Goal: Task Accomplishment & Management: Manage account settings

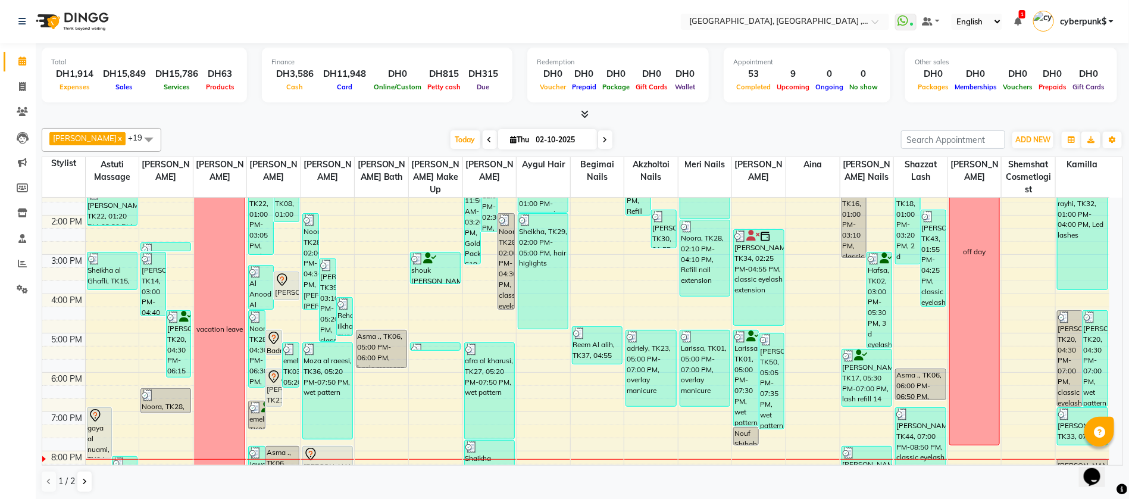
scroll to position [268, 0]
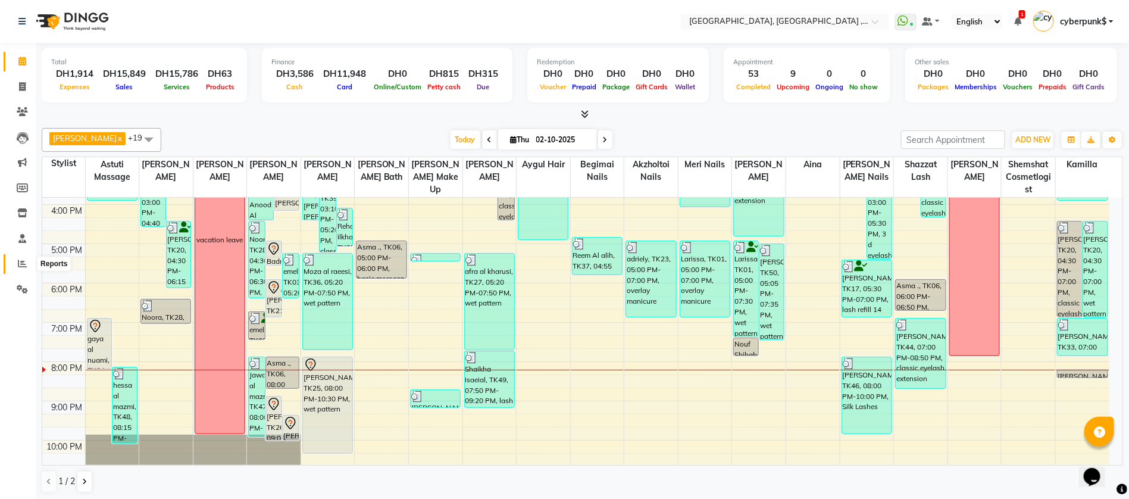
click at [18, 260] on icon at bounding box center [22, 263] width 9 height 9
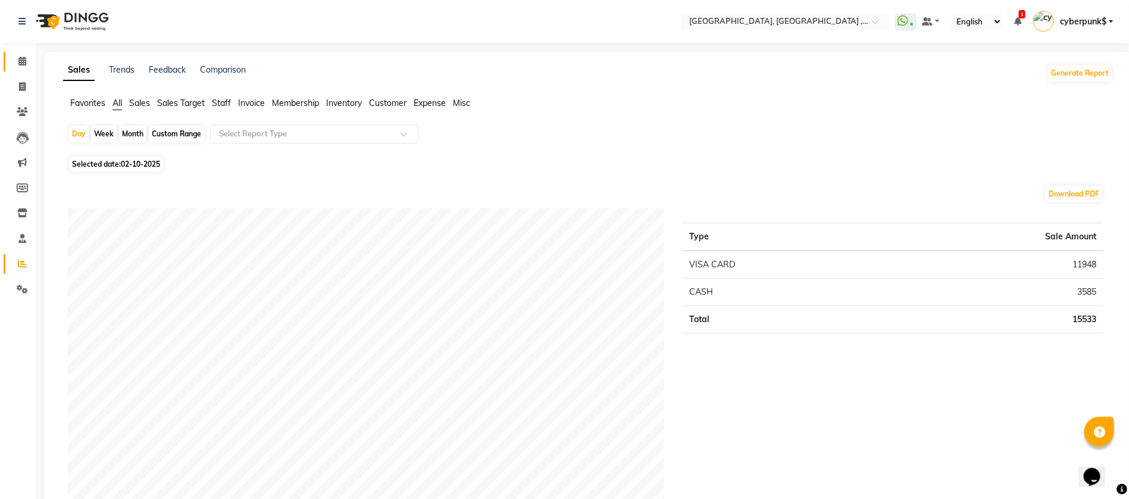
click at [21, 69] on link "Calendar" at bounding box center [18, 62] width 29 height 20
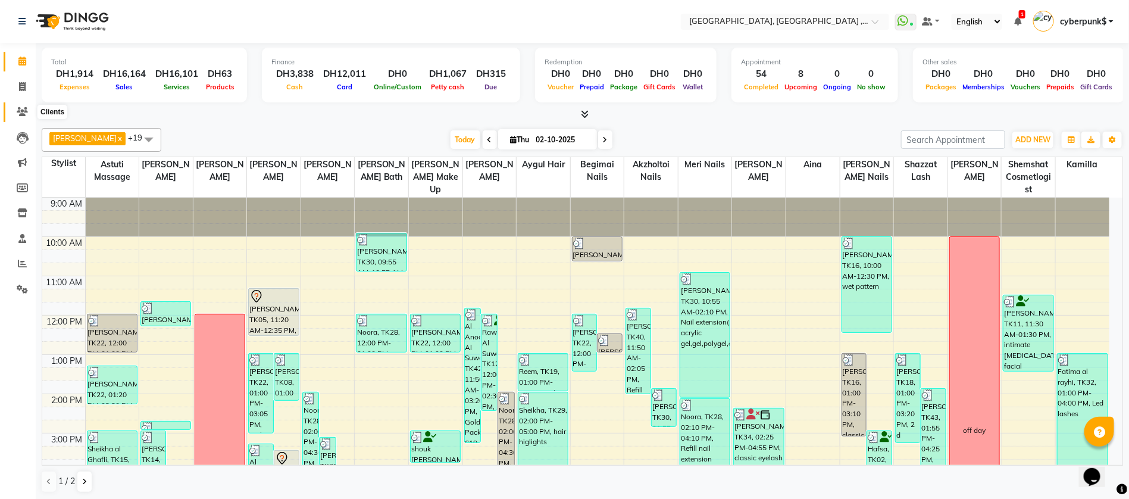
click at [20, 115] on icon at bounding box center [22, 111] width 11 height 9
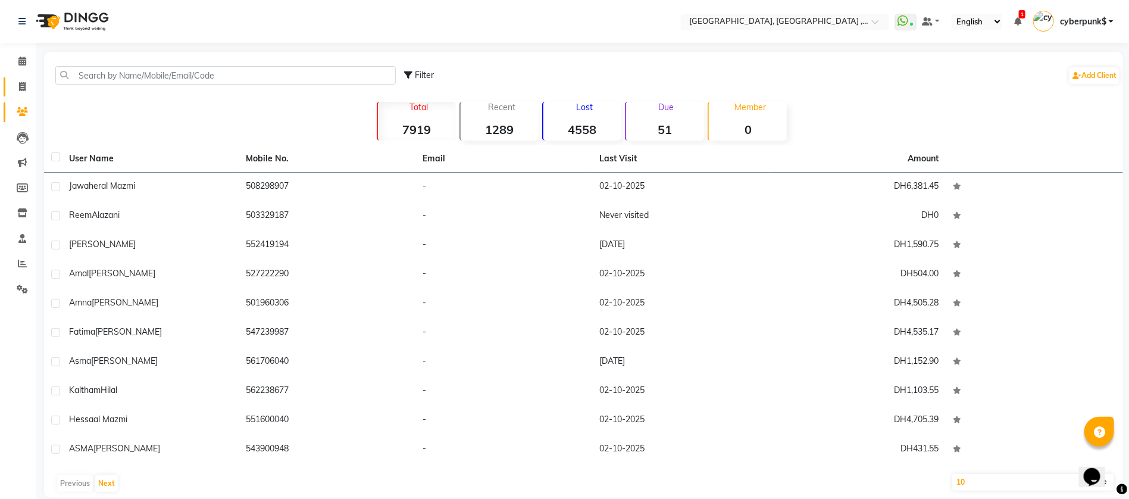
click at [19, 94] on link "Invoice" at bounding box center [18, 87] width 29 height 20
select select "service"
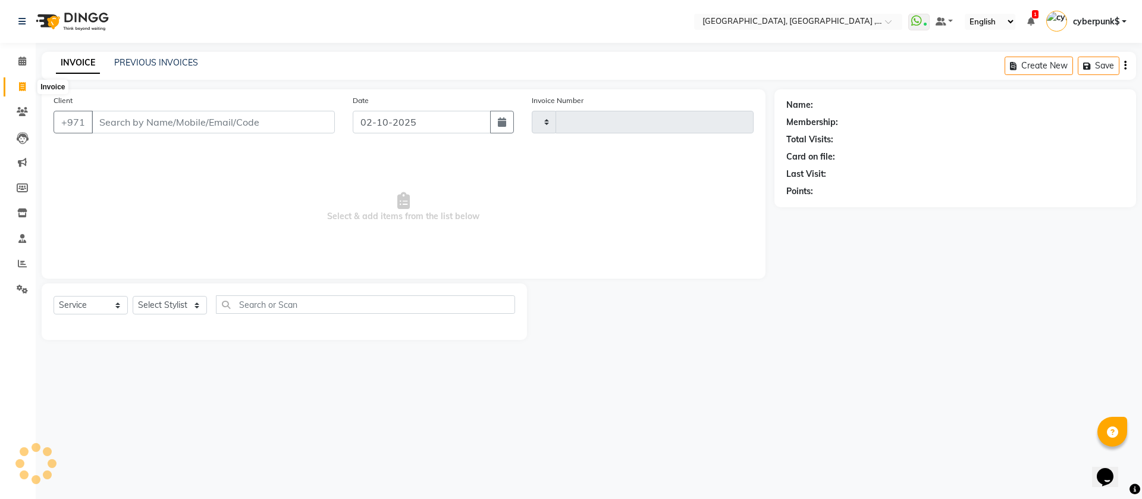
click at [20, 84] on icon at bounding box center [22, 86] width 7 height 9
select select "service"
select select "3838"
type input "5438"
click at [176, 61] on link "PREVIOUS INVOICES" at bounding box center [156, 62] width 84 height 11
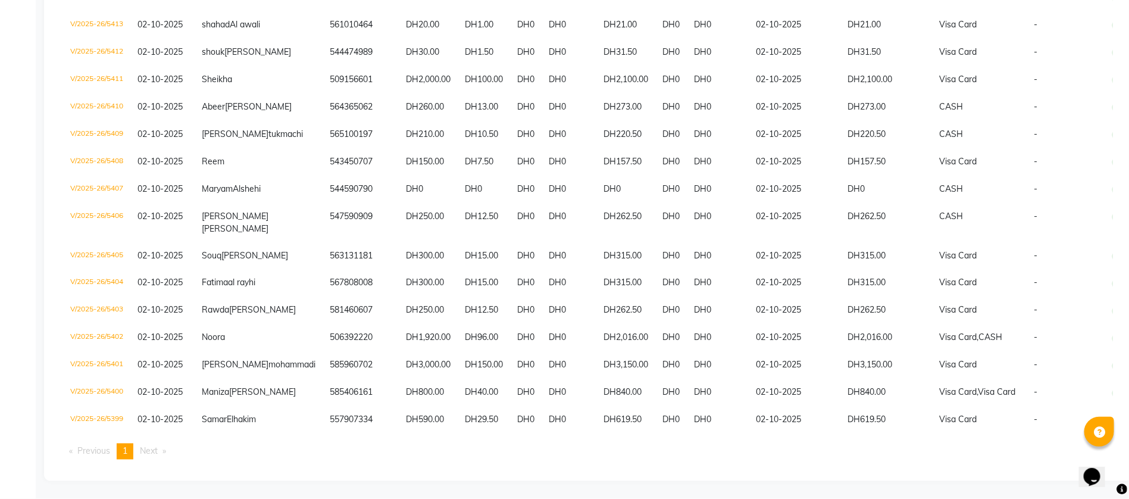
scroll to position [982, 0]
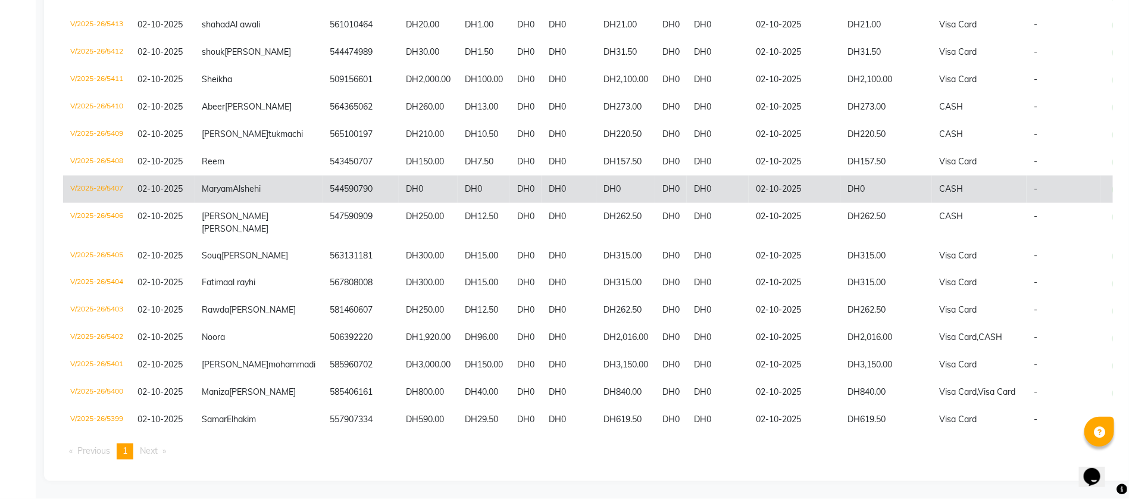
click at [259, 203] on td "Maryam Alshehi" at bounding box center [259, 189] width 128 height 27
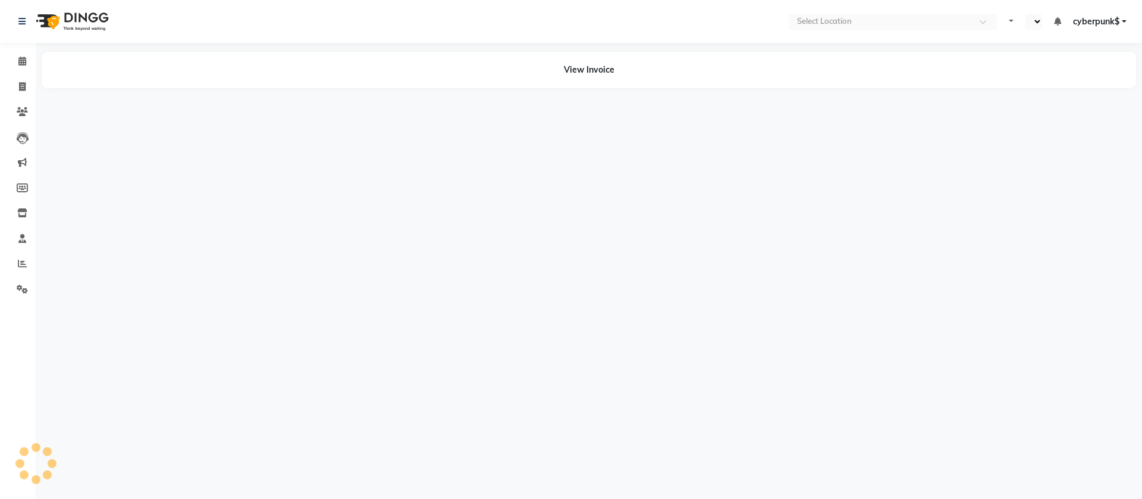
select select "en"
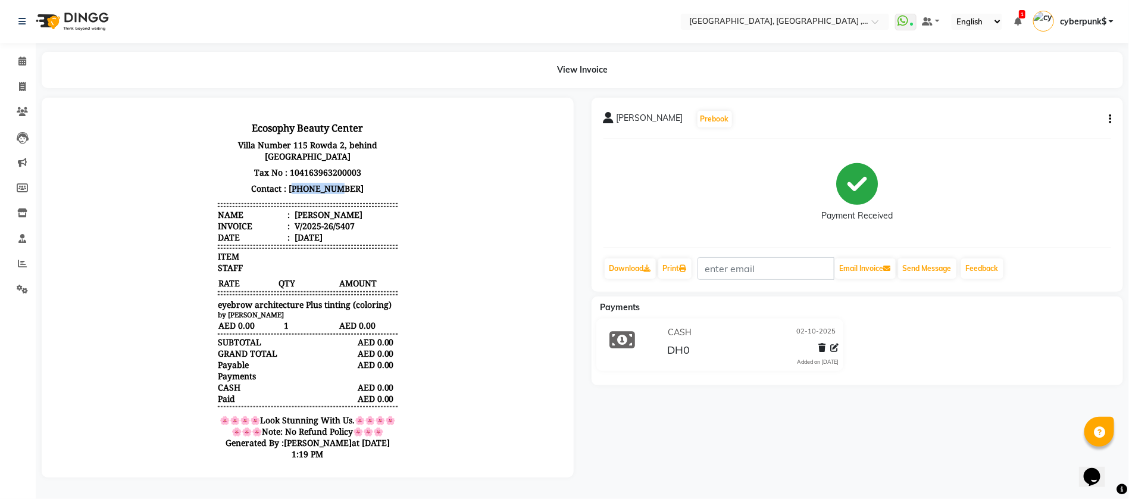
drag, startPoint x: 333, startPoint y: 187, endPoint x: 293, endPoint y: 185, distance: 40.5
click at [293, 185] on p "Contact : 0585480899" at bounding box center [307, 188] width 180 height 16
copy p "585480899"
click at [23, 136] on icon at bounding box center [23, 138] width 12 height 12
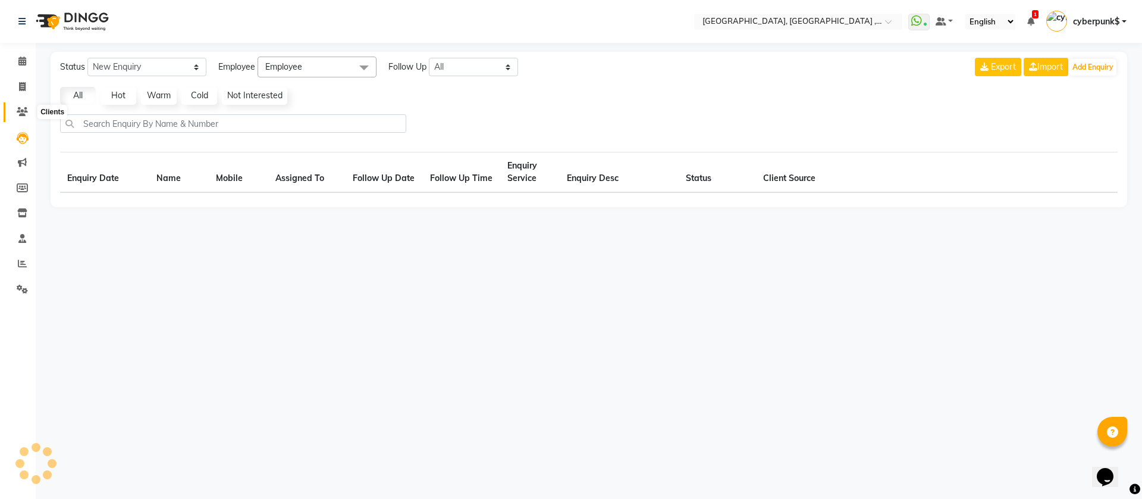
click at [17, 112] on icon at bounding box center [22, 111] width 11 height 9
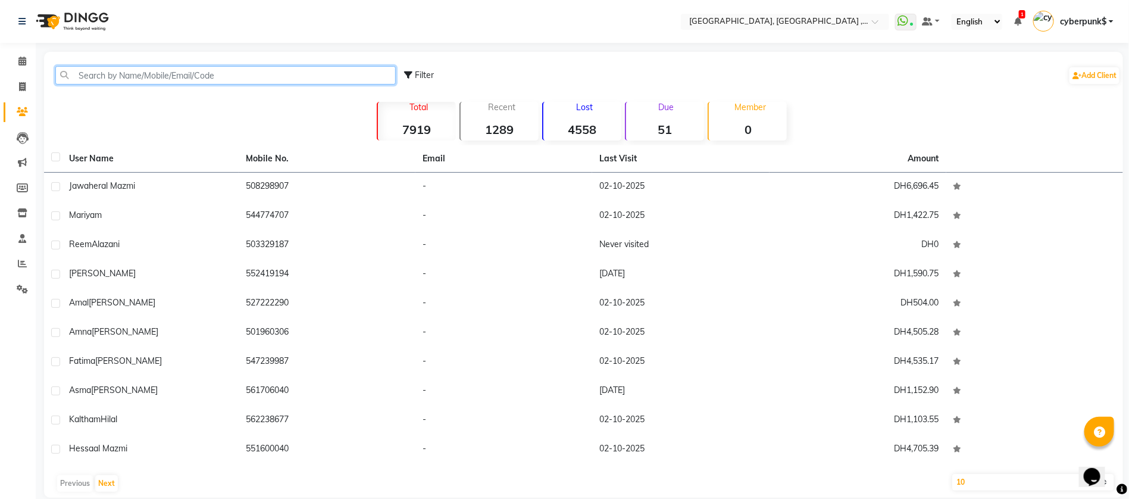
click at [106, 76] on input "text" at bounding box center [225, 75] width 340 height 18
paste input "585480899"
type input "585480899"
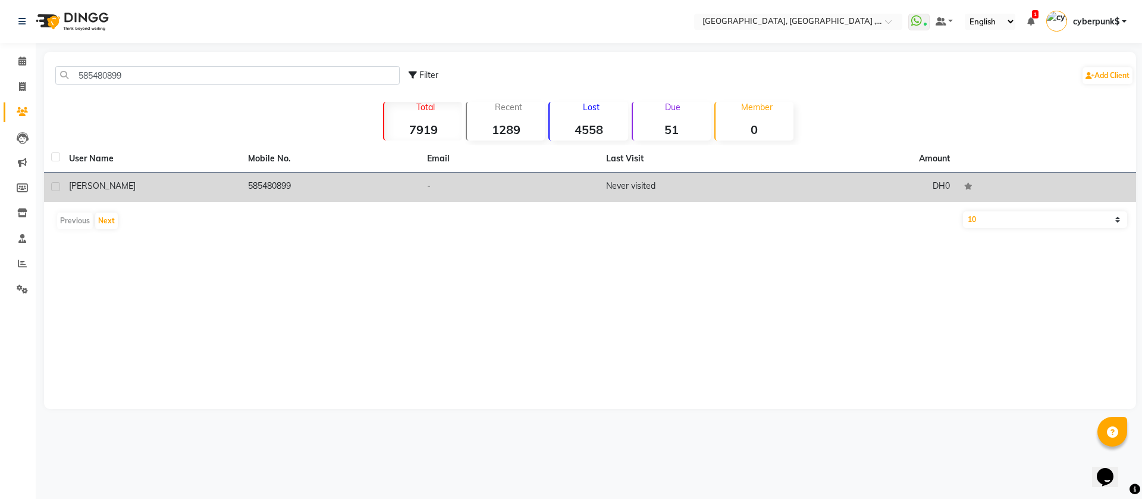
click at [183, 200] on td "Mariam" at bounding box center [151, 187] width 179 height 29
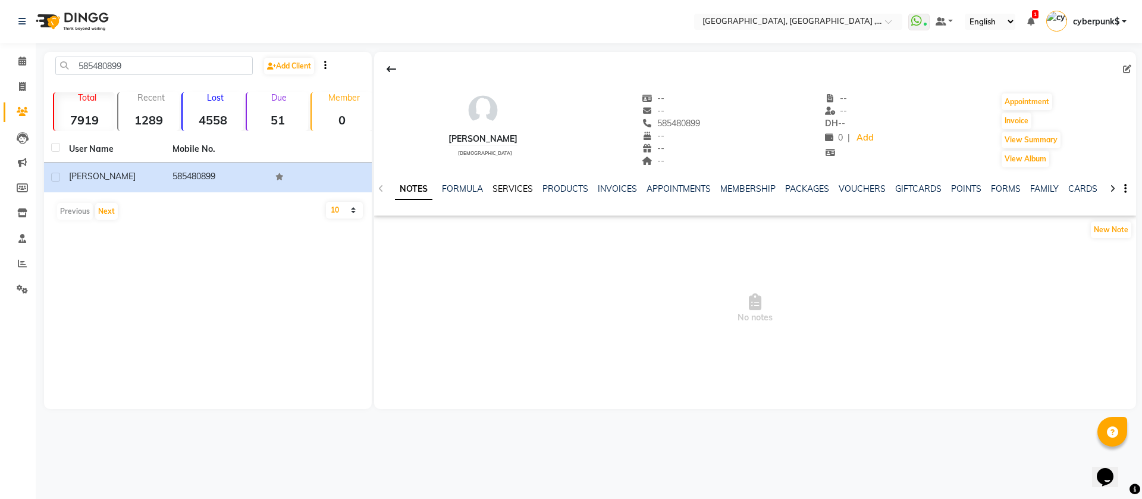
click at [513, 189] on link "SERVICES" at bounding box center [513, 188] width 40 height 11
click at [399, 189] on link "NOTES" at bounding box center [399, 188] width 27 height 11
click at [21, 62] on icon at bounding box center [22, 61] width 8 height 9
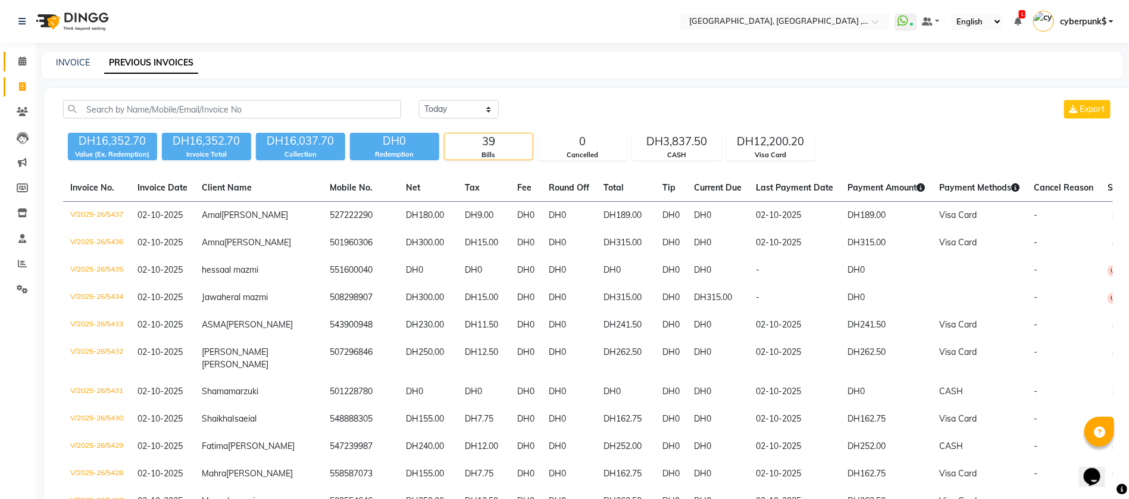
click at [18, 54] on link "Calendar" at bounding box center [18, 62] width 29 height 20
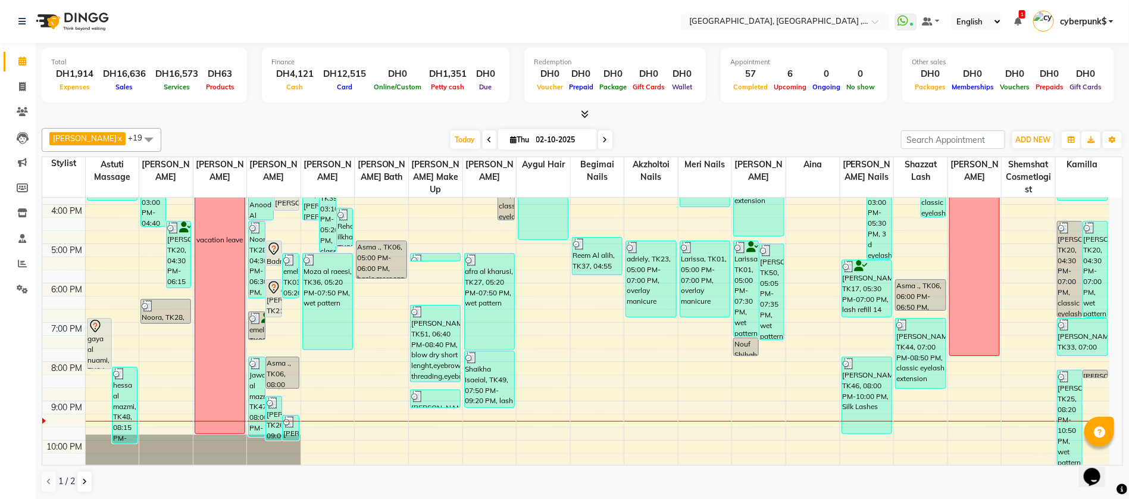
scroll to position [314, 0]
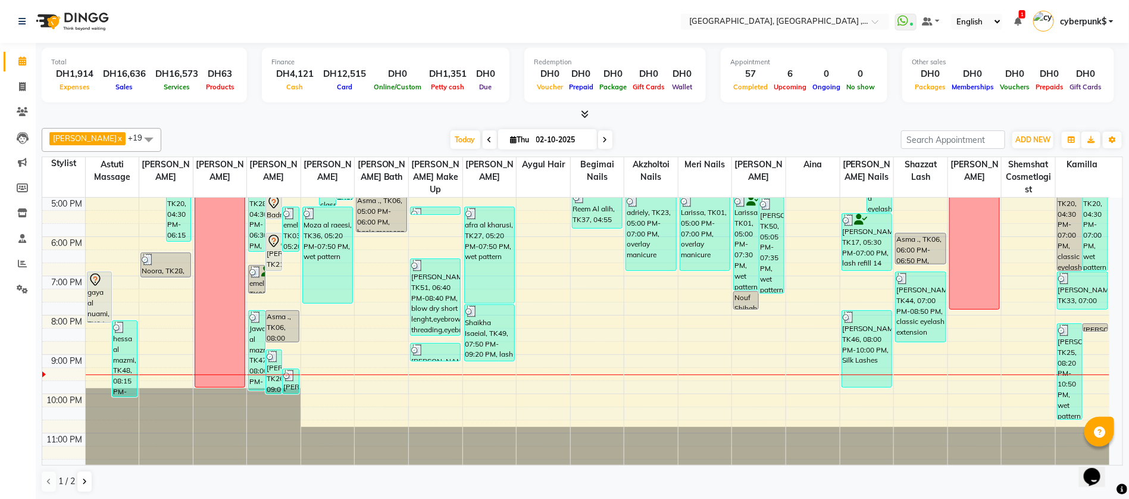
click at [598, 137] on span at bounding box center [605, 139] width 14 height 18
type input "03-10-2025"
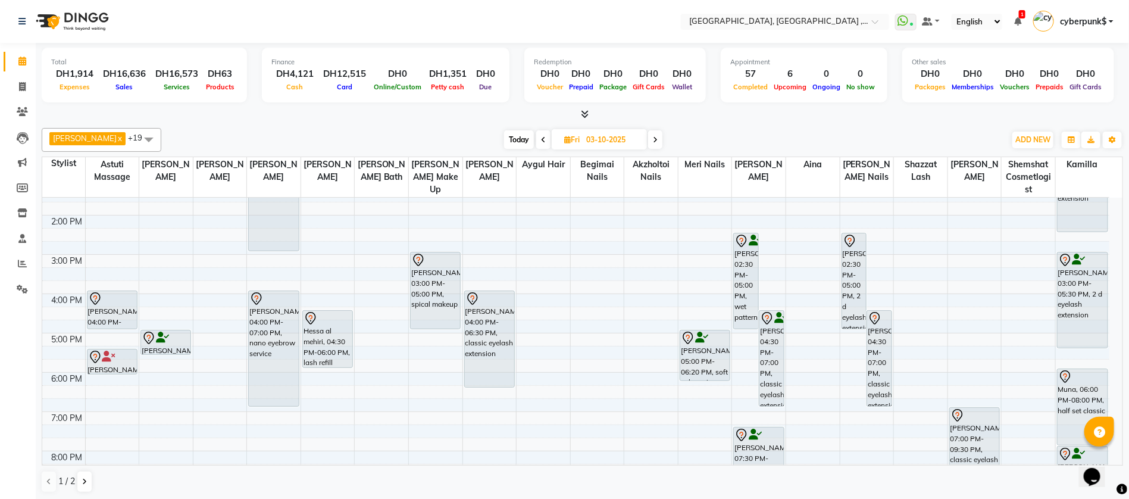
scroll to position [0, 0]
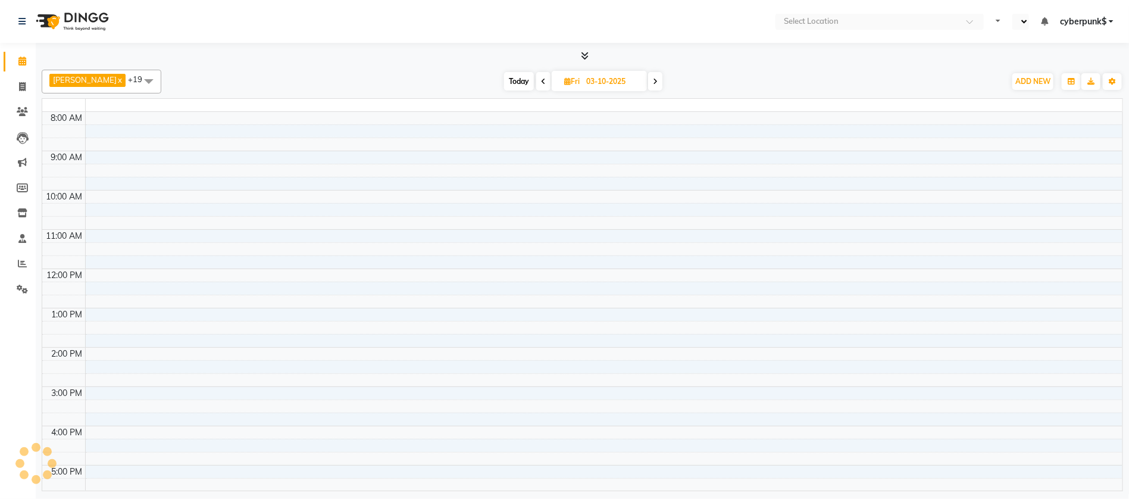
select select "en"
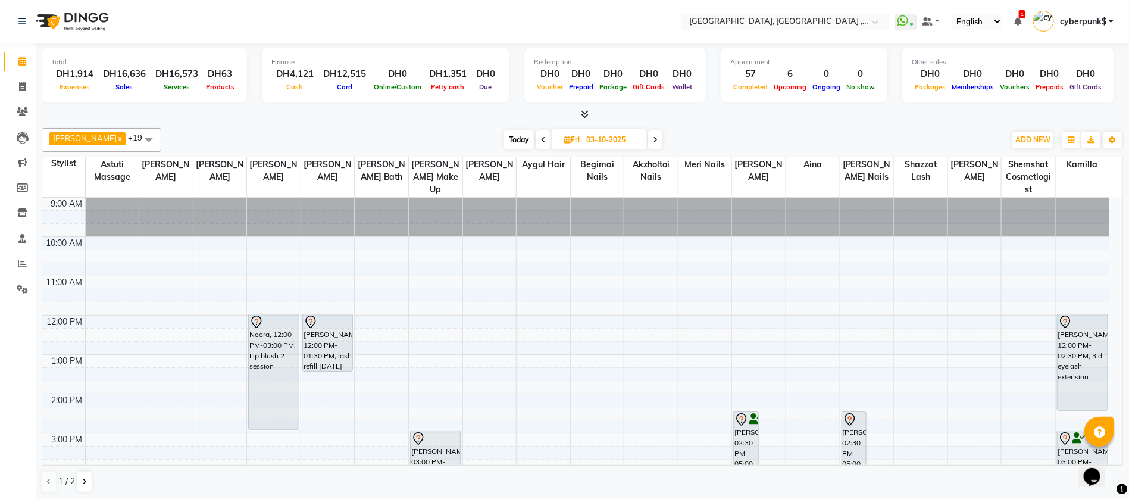
click at [541, 139] on icon at bounding box center [543, 139] width 5 height 7
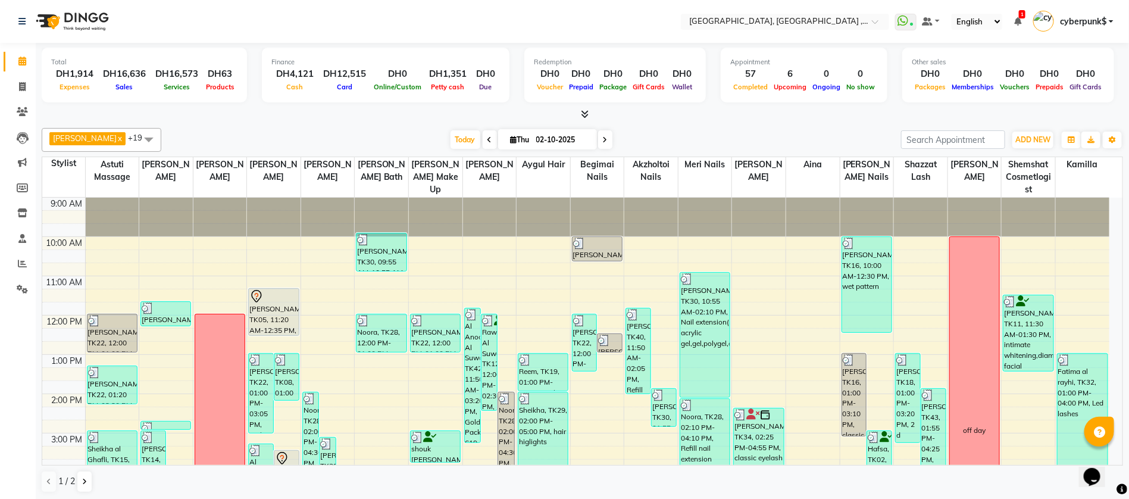
scroll to position [268, 0]
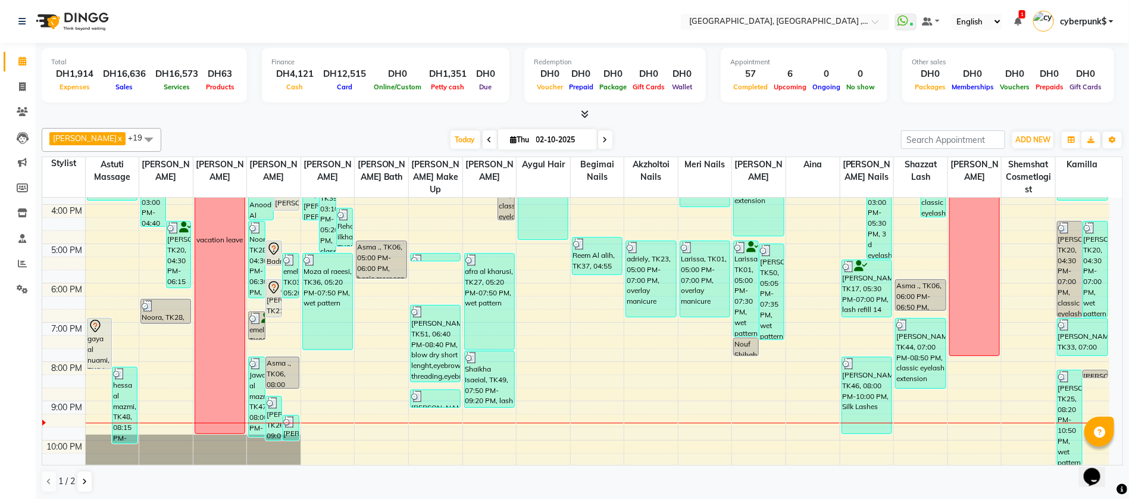
click at [459, 475] on div "1 / 2" at bounding box center [582, 481] width 1081 height 23
click at [598, 137] on div "Today Thu 02-10-2025" at bounding box center [531, 140] width 164 height 18
click at [598, 137] on span at bounding box center [605, 139] width 14 height 18
type input "03-10-2025"
